Goal: Task Accomplishment & Management: Manage account settings

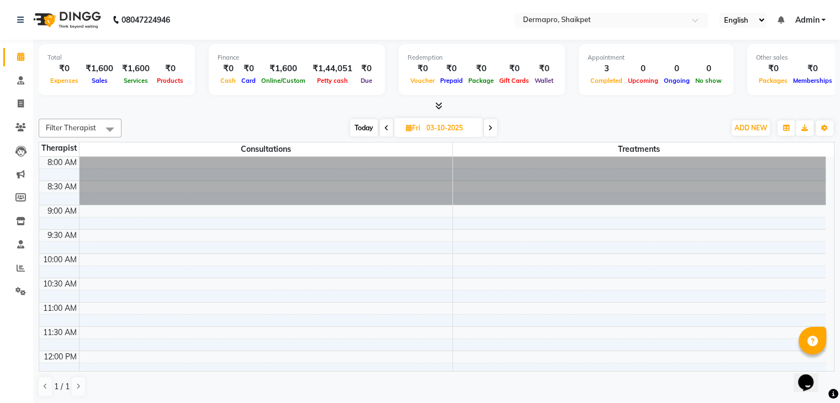
click at [382, 130] on span at bounding box center [386, 127] width 13 height 17
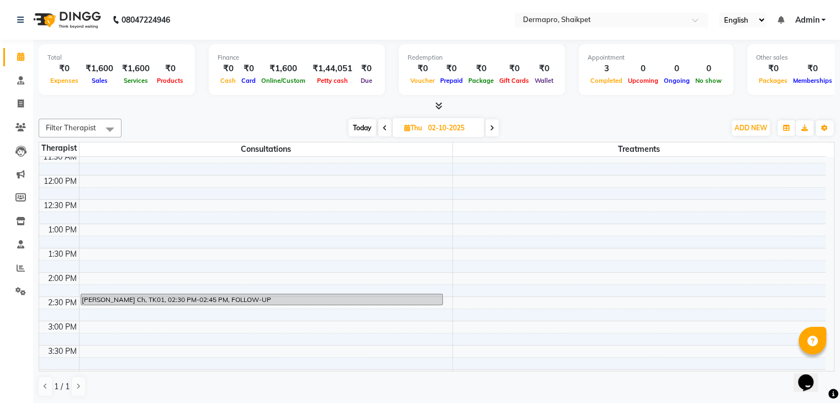
scroll to position [186, 0]
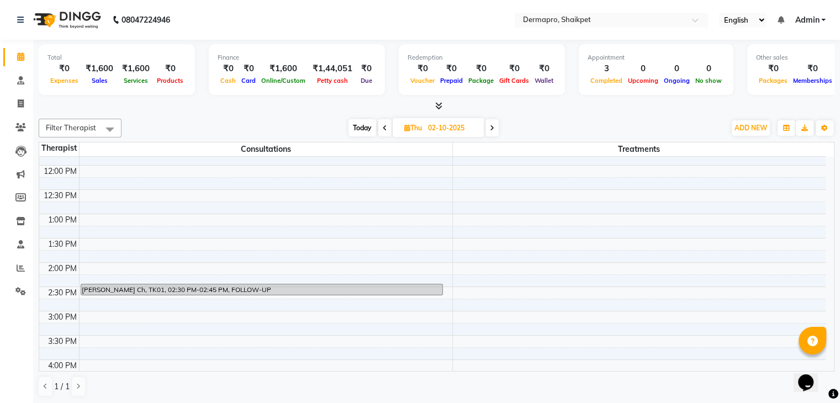
click at [497, 131] on span at bounding box center [492, 127] width 13 height 17
type input "03-10-2025"
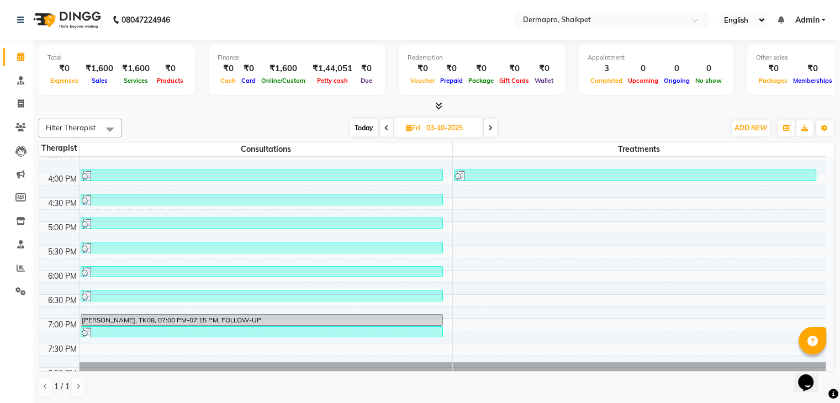
scroll to position [376, 0]
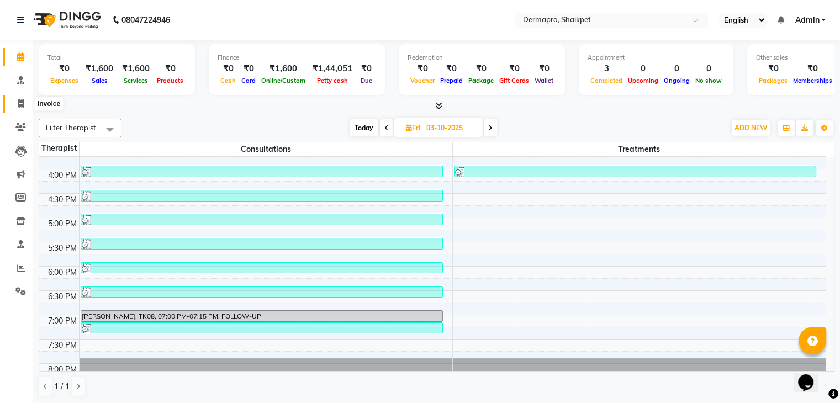
click at [22, 102] on icon at bounding box center [21, 103] width 6 height 8
select select "service"
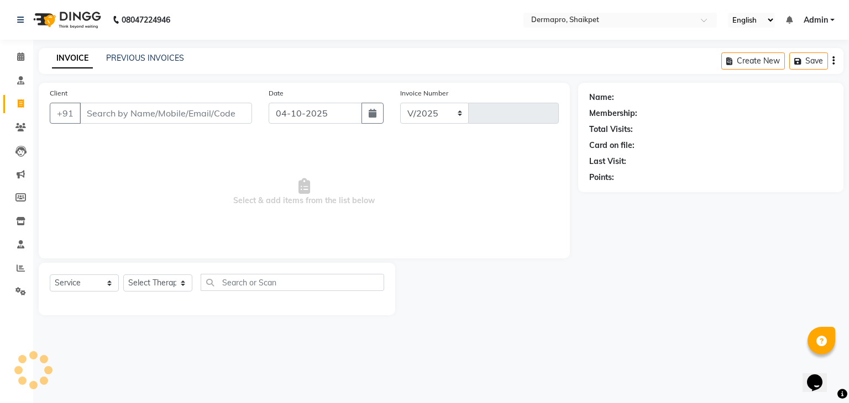
select select "5996"
type input "0416"
click at [128, 56] on link "PREVIOUS INVOICES" at bounding box center [145, 58] width 78 height 10
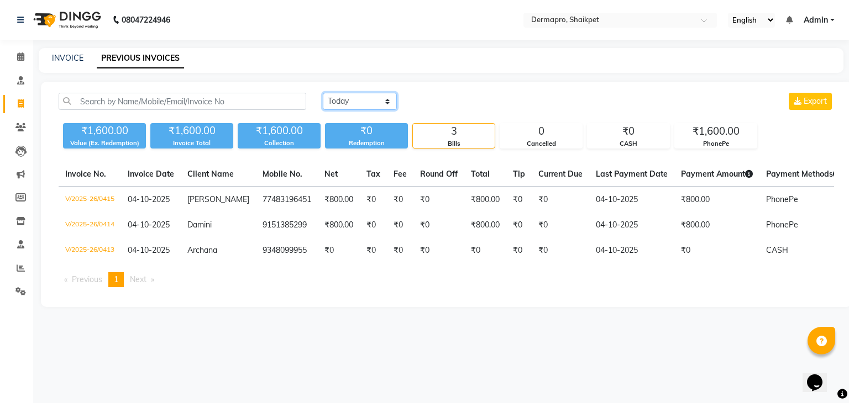
click at [357, 104] on select "Today Yesterday Custom Range" at bounding box center [360, 101] width 74 height 17
click at [323, 93] on select "Today Yesterday Custom Range" at bounding box center [360, 101] width 74 height 17
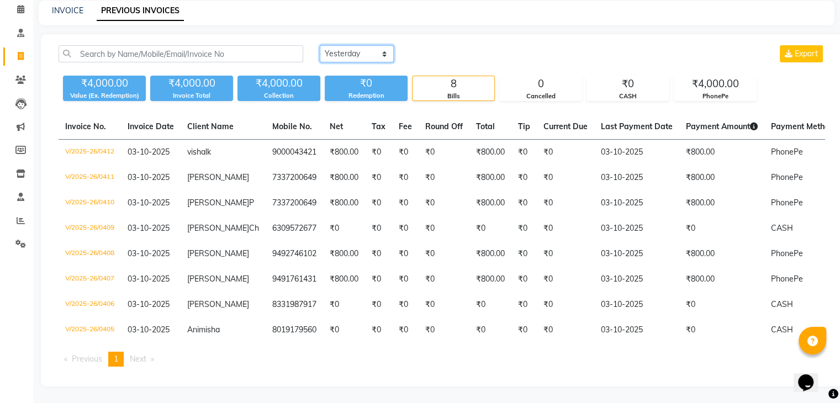
scroll to position [50, 0]
click at [365, 46] on select "Today Yesterday Custom Range" at bounding box center [357, 53] width 74 height 17
select select "range"
click at [320, 45] on select "Today Yesterday Custom Range" at bounding box center [357, 53] width 74 height 17
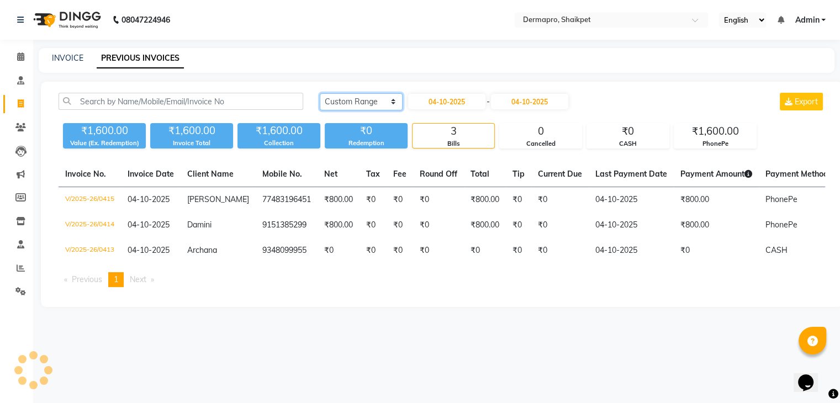
scroll to position [0, 0]
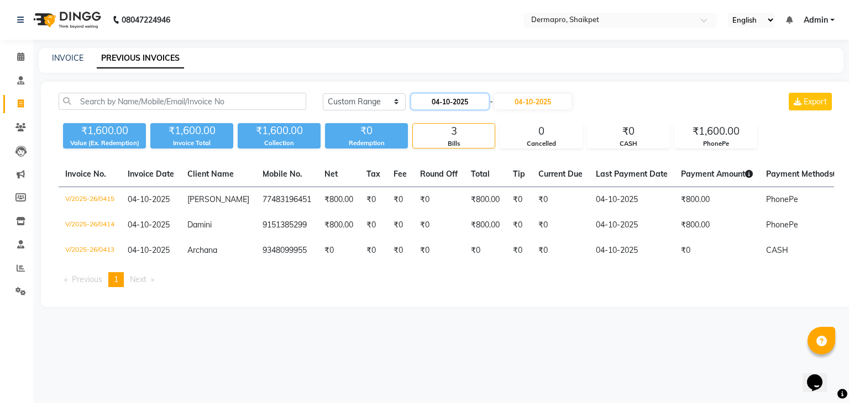
click at [447, 103] on input "04-10-2025" at bounding box center [449, 101] width 77 height 15
select select "10"
select select "2025"
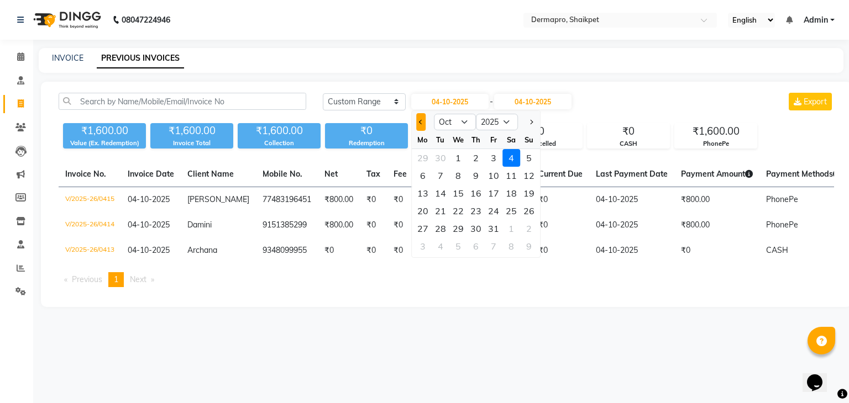
click at [422, 129] on button "Previous month" at bounding box center [420, 122] width 9 height 18
select select "9"
click at [425, 159] on div "1" at bounding box center [423, 158] width 18 height 18
type input "01-09-2025"
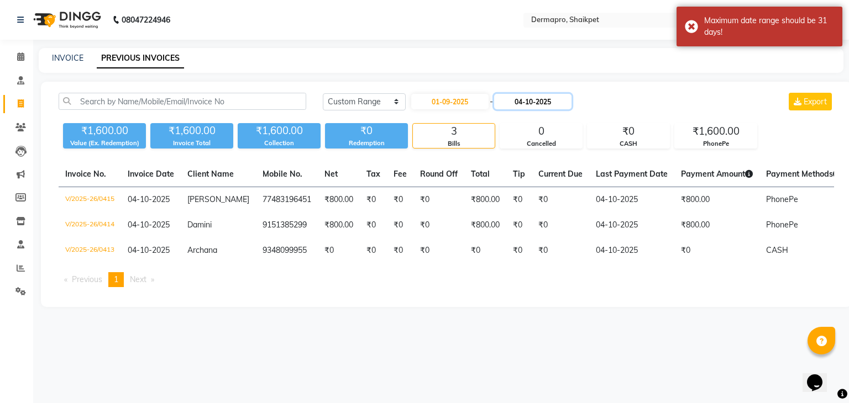
click at [526, 103] on input "04-10-2025" at bounding box center [532, 101] width 77 height 15
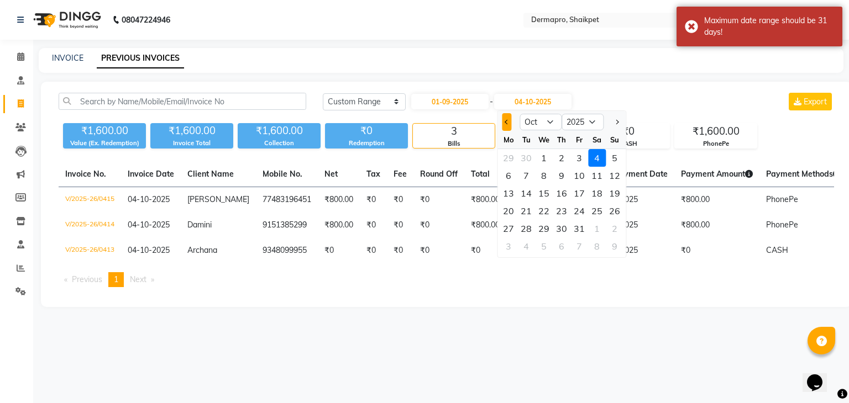
click at [504, 124] on button "Previous month" at bounding box center [506, 122] width 9 height 18
select select "9"
click at [533, 228] on div "30" at bounding box center [526, 229] width 18 height 18
type input "30-09-2025"
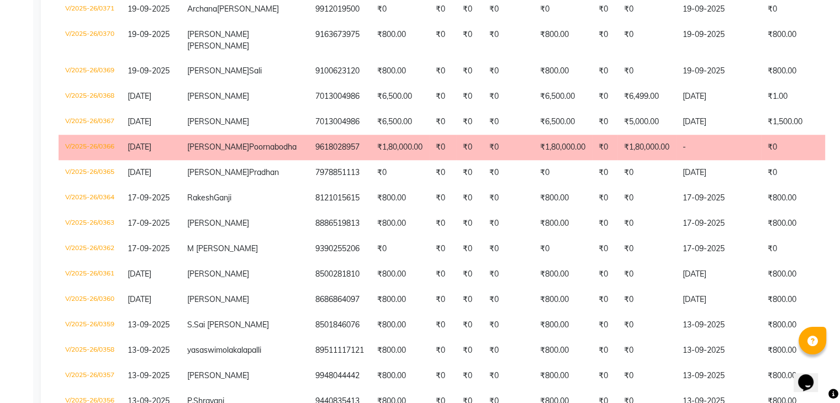
scroll to position [933, 0]
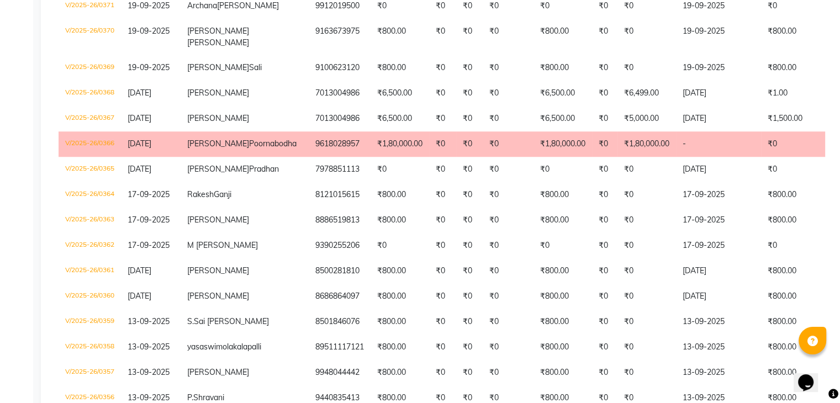
click at [618, 157] on td "₹1,80,000.00" at bounding box center [647, 143] width 59 height 25
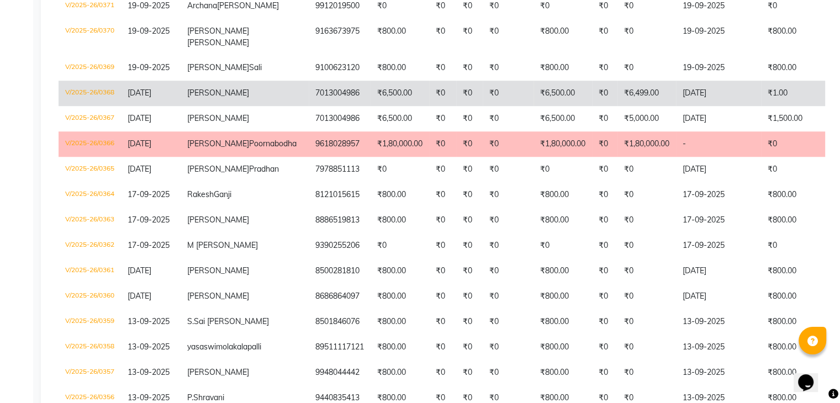
click at [534, 106] on td "₹6,500.00" at bounding box center [563, 93] width 59 height 25
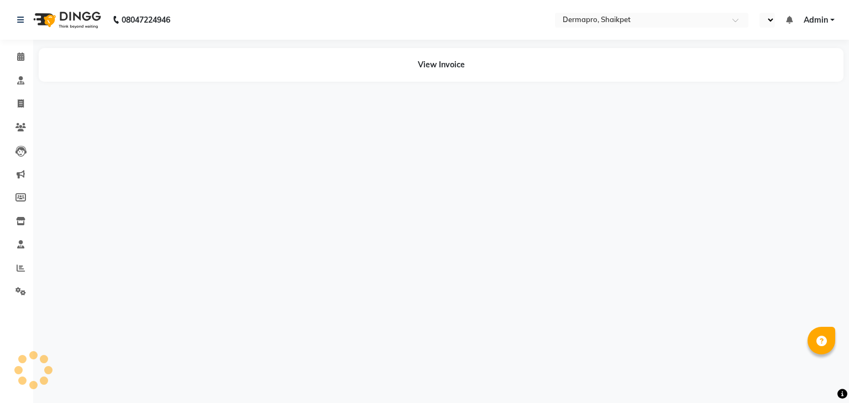
select select "en"
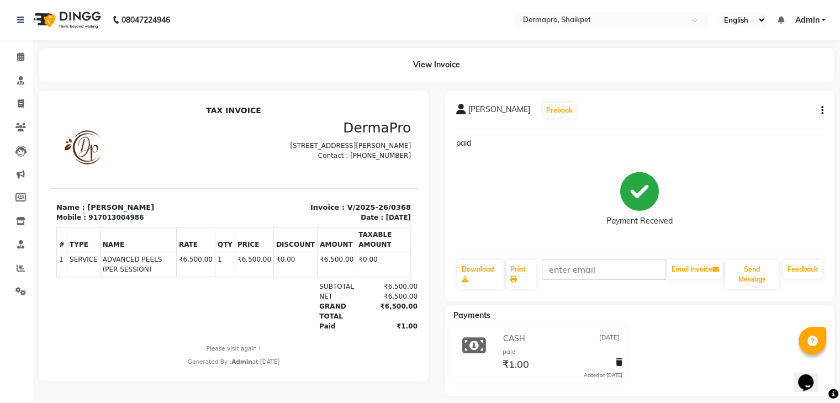
click at [482, 169] on div "Payment Received" at bounding box center [640, 199] width 368 height 83
drag, startPoint x: 0, startPoint y: 0, endPoint x: 473, endPoint y: 83, distance: 480.8
click at [473, 83] on main "View Invoice [PERSON_NAME] Prebook paid Payment Received Download Print Email I…" at bounding box center [436, 230] width 807 height 365
click at [412, 38] on nav "08047224946 Select Location × Dermapro, Shaikpet English ENGLISH Español العربي…" at bounding box center [420, 20] width 840 height 40
